Goal: Task Accomplishment & Management: Manage account settings

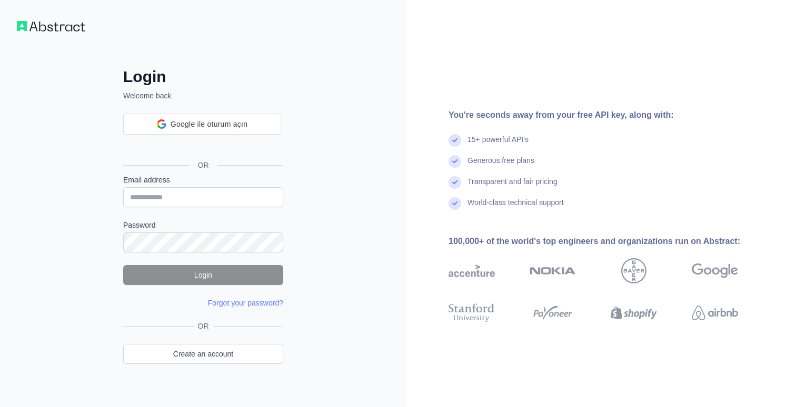
click at [227, 197] on form "Email address Password Login Forgot your password? Please try again We've sent …" at bounding box center [203, 242] width 160 height 134
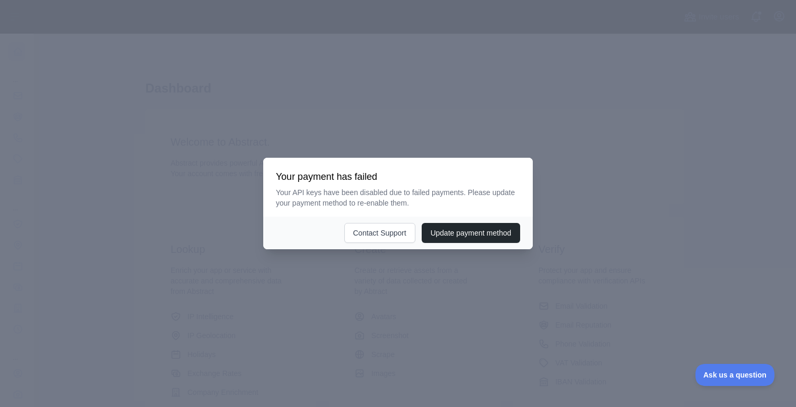
click at [477, 105] on div at bounding box center [398, 203] width 796 height 407
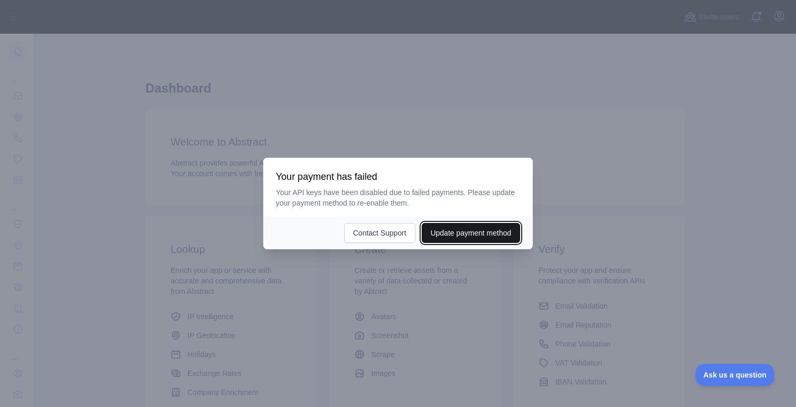
click at [473, 228] on button "Update payment method" at bounding box center [471, 233] width 98 height 20
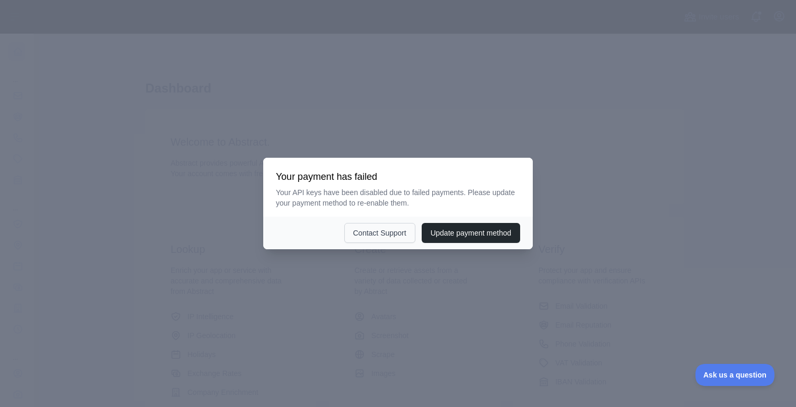
click at [383, 235] on button "Contact Support" at bounding box center [379, 233] width 71 height 20
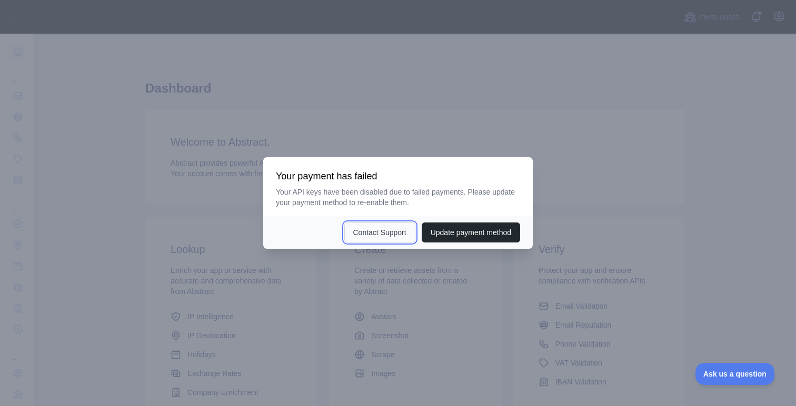
click at [397, 231] on button "Contact Support" at bounding box center [379, 233] width 71 height 20
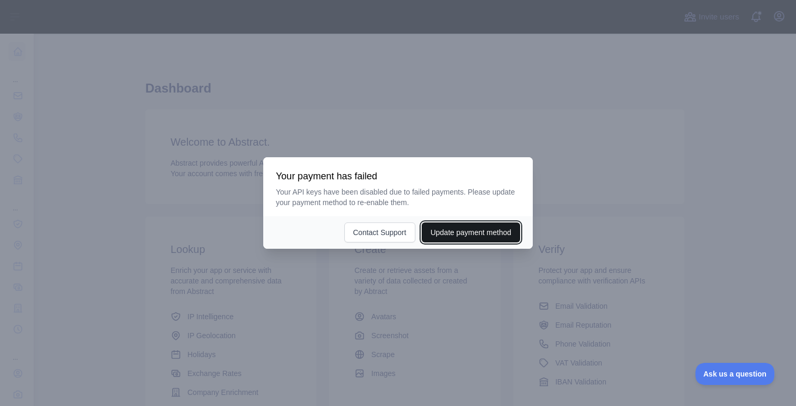
click at [466, 234] on button "Update payment method" at bounding box center [471, 233] width 98 height 20
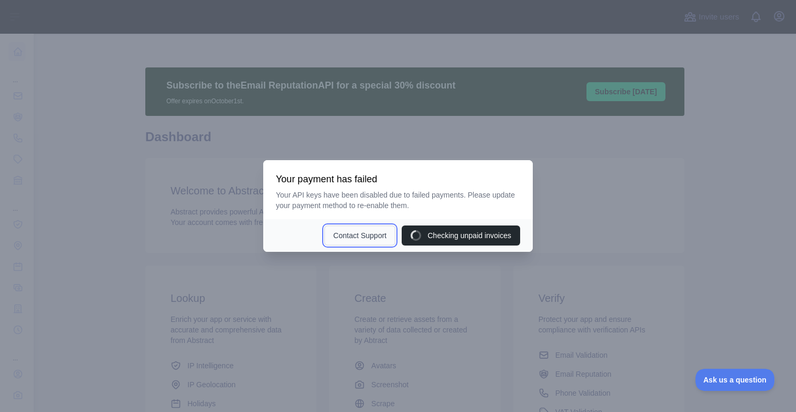
click at [370, 235] on button "Contact Support" at bounding box center [359, 235] width 71 height 20
